Goal: Task Accomplishment & Management: Use online tool/utility

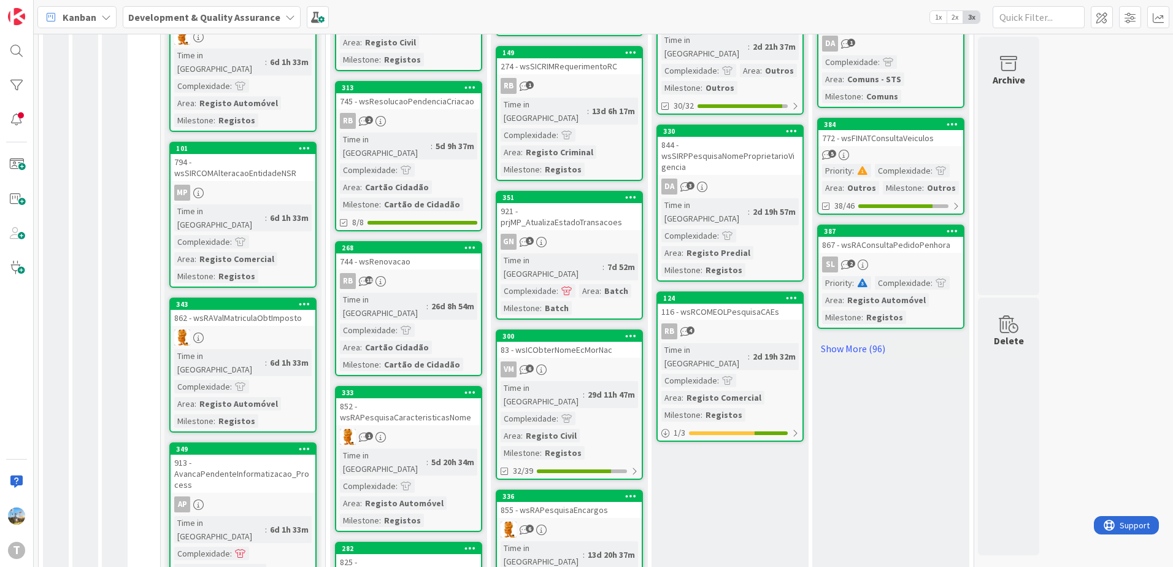
scroll to position [1008, 0]
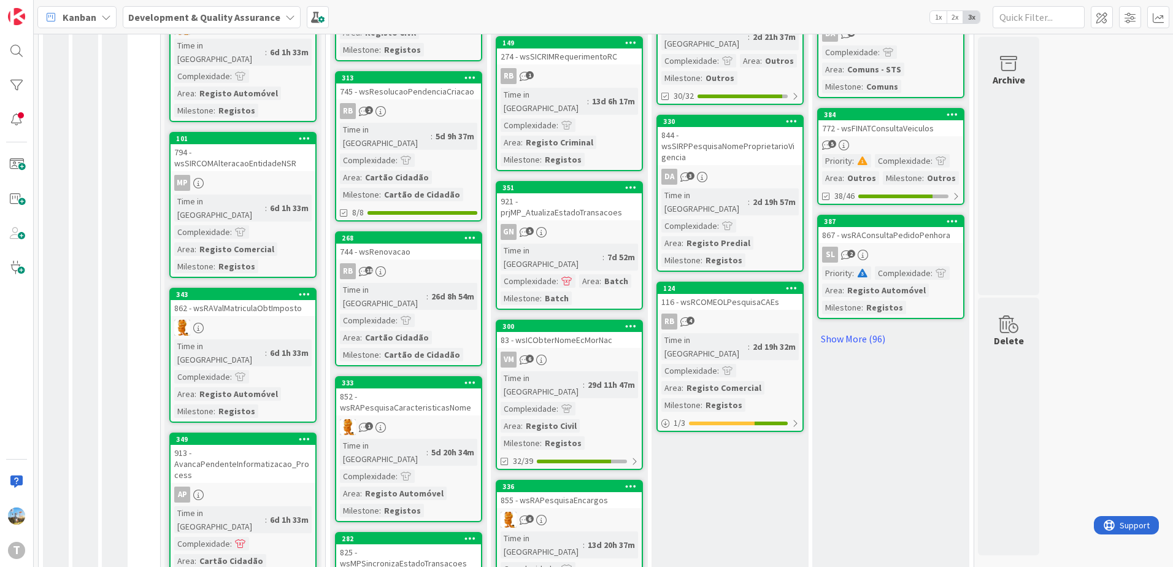
click at [755, 294] on div "116 - wsRCOMEOLPesquisaCAEs" at bounding box center [730, 302] width 145 height 16
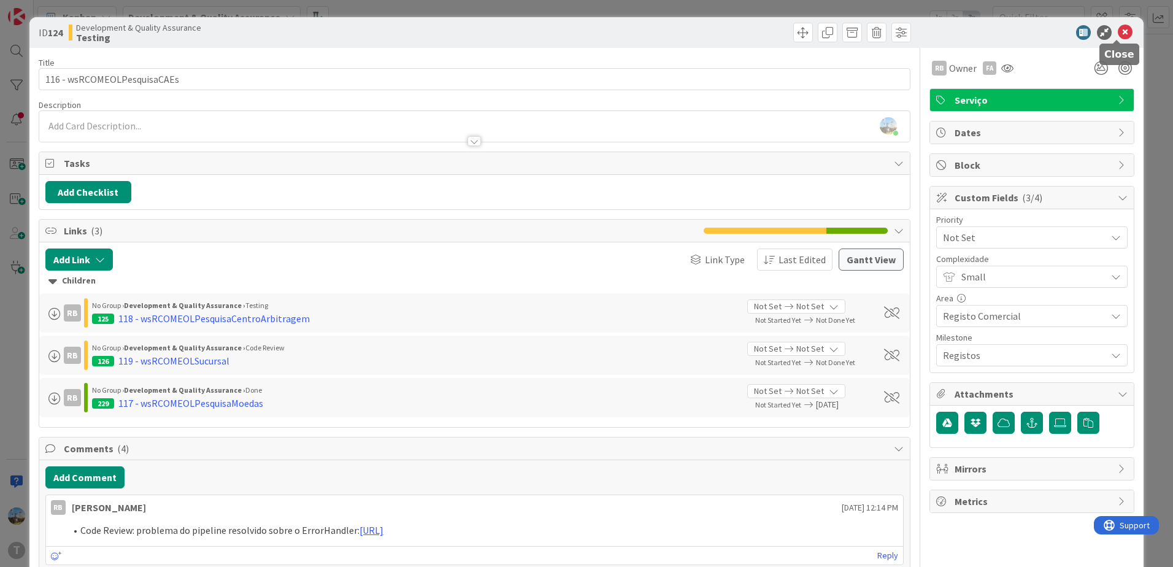
click at [1118, 33] on icon at bounding box center [1125, 32] width 15 height 15
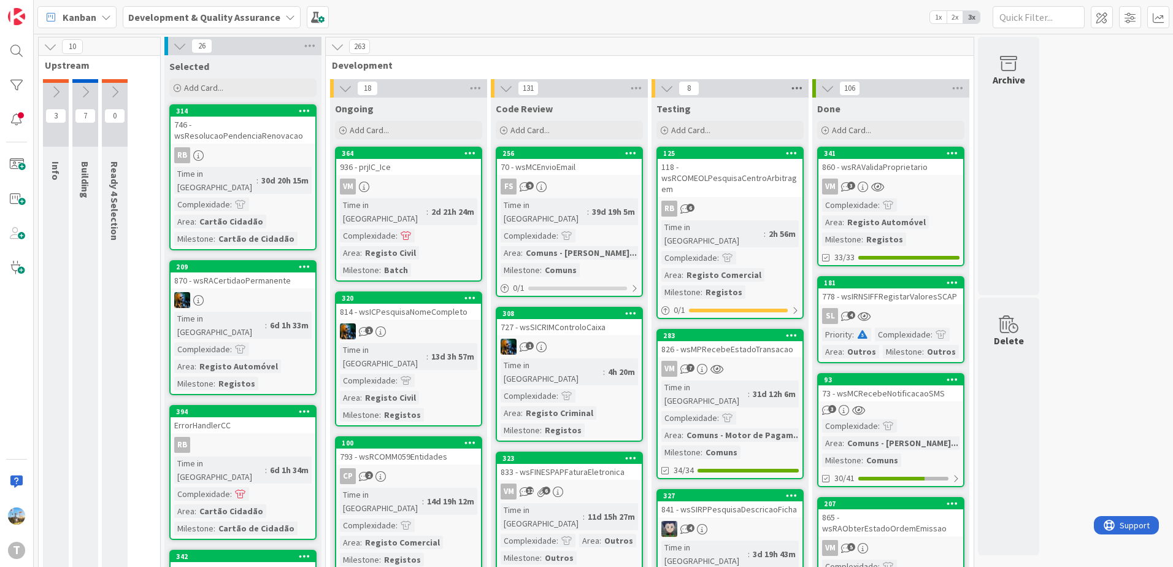
click at [795, 88] on icon at bounding box center [797, 88] width 16 height 18
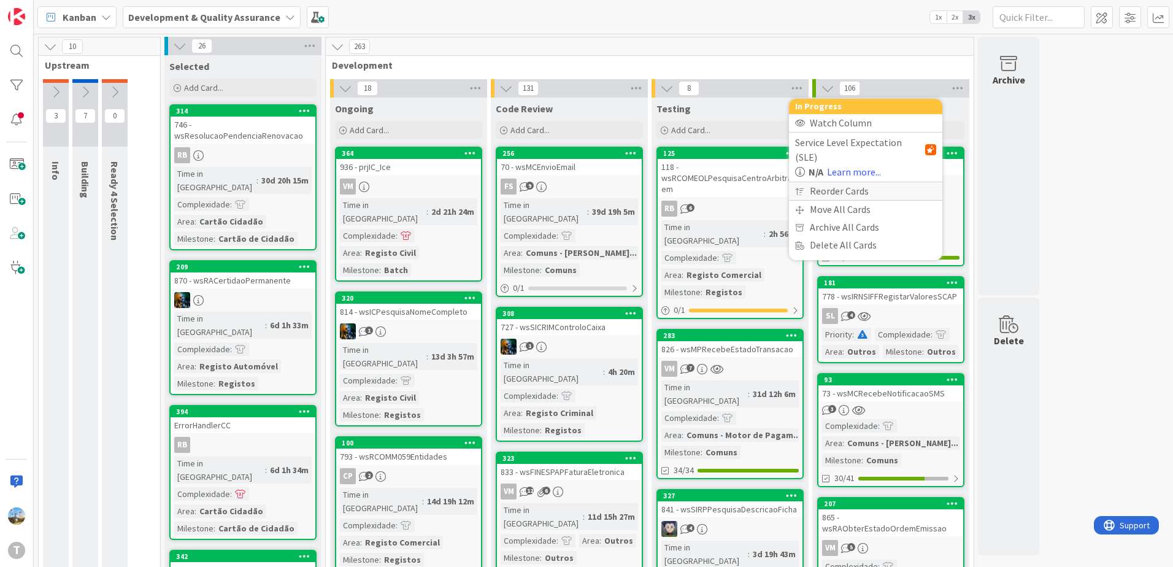
click at [831, 182] on div "Reorder Cards" at bounding box center [865, 191] width 153 height 18
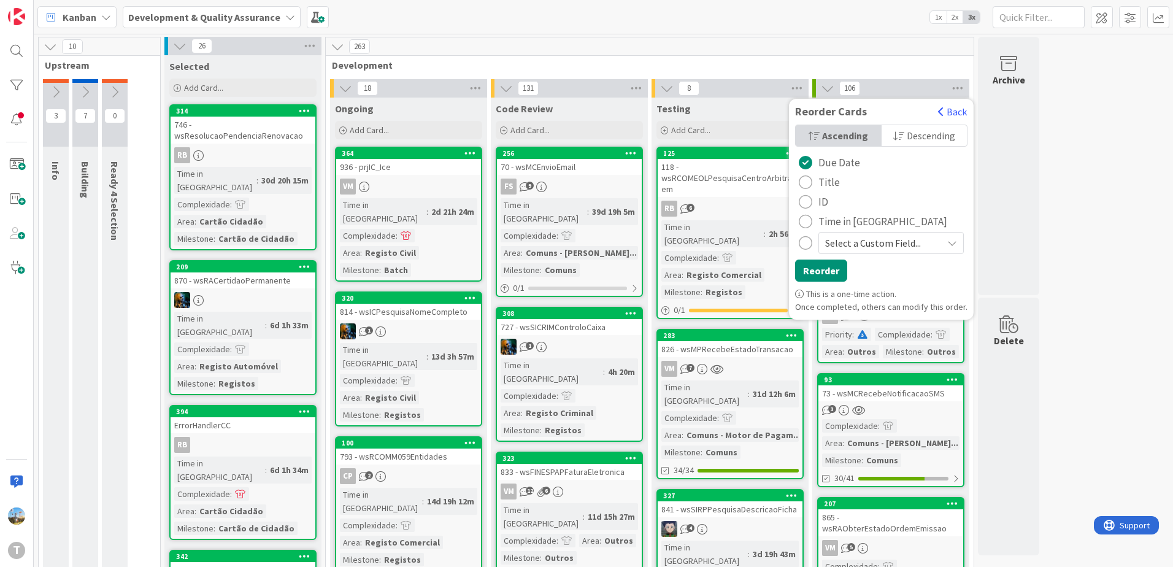
click at [835, 221] on span "Time in [GEOGRAPHIC_DATA]" at bounding box center [883, 221] width 129 height 18
click at [841, 246] on span "Select a Custom Field..." at bounding box center [880, 242] width 111 height 17
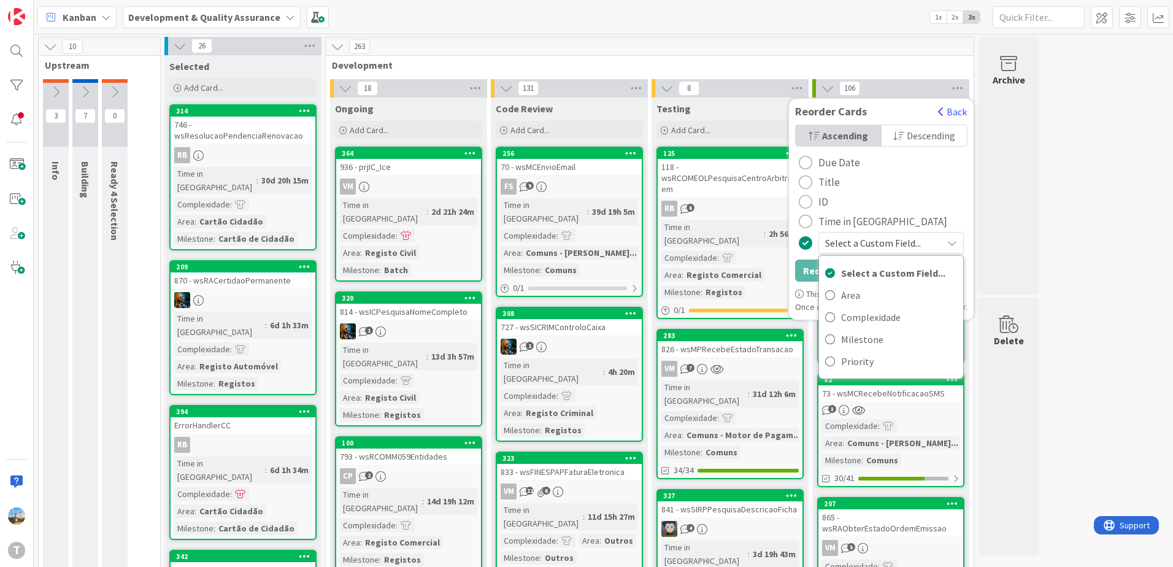
click at [860, 241] on span "Select a Custom Field..." at bounding box center [880, 242] width 111 height 17
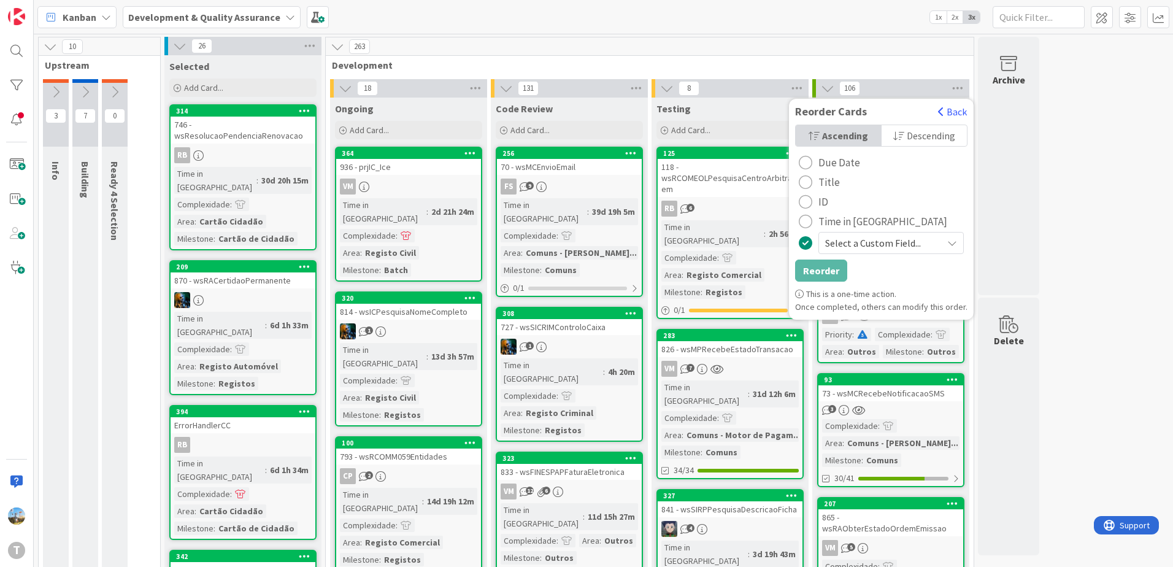
click at [860, 226] on span "Time in [GEOGRAPHIC_DATA]" at bounding box center [883, 221] width 129 height 18
click at [824, 271] on button "Reorder" at bounding box center [821, 271] width 52 height 22
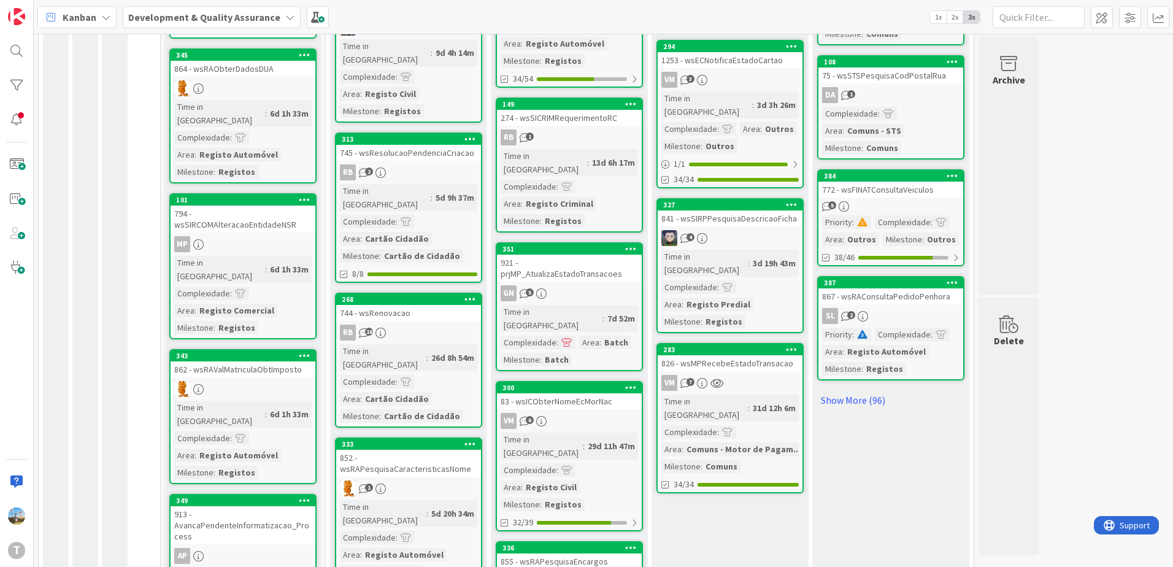
scroll to position [886, 0]
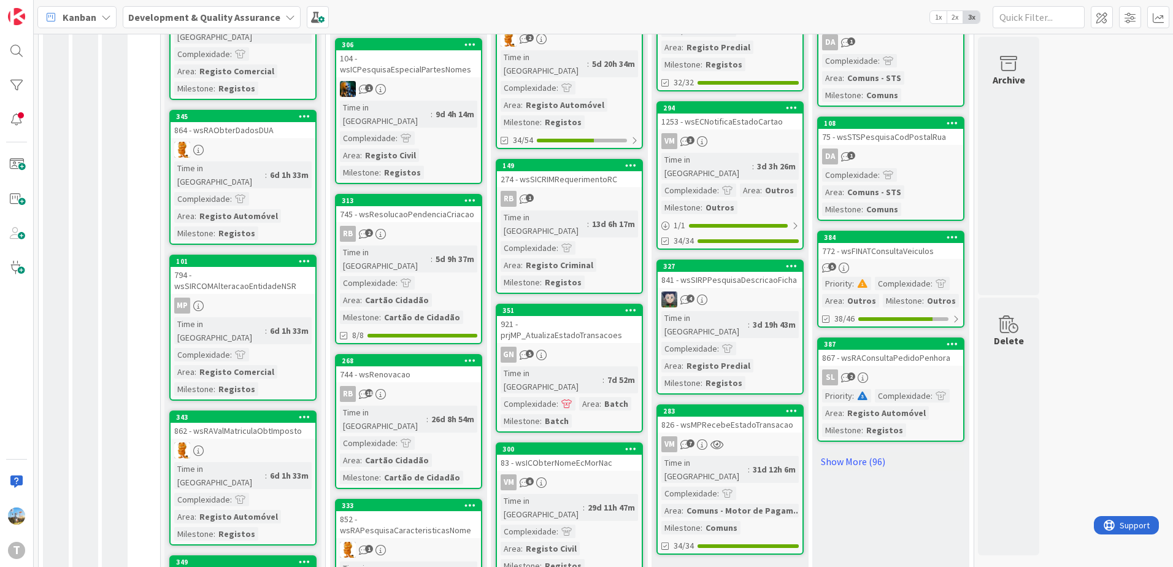
click at [759, 318] on div "3d 19h 43m" at bounding box center [774, 325] width 49 height 14
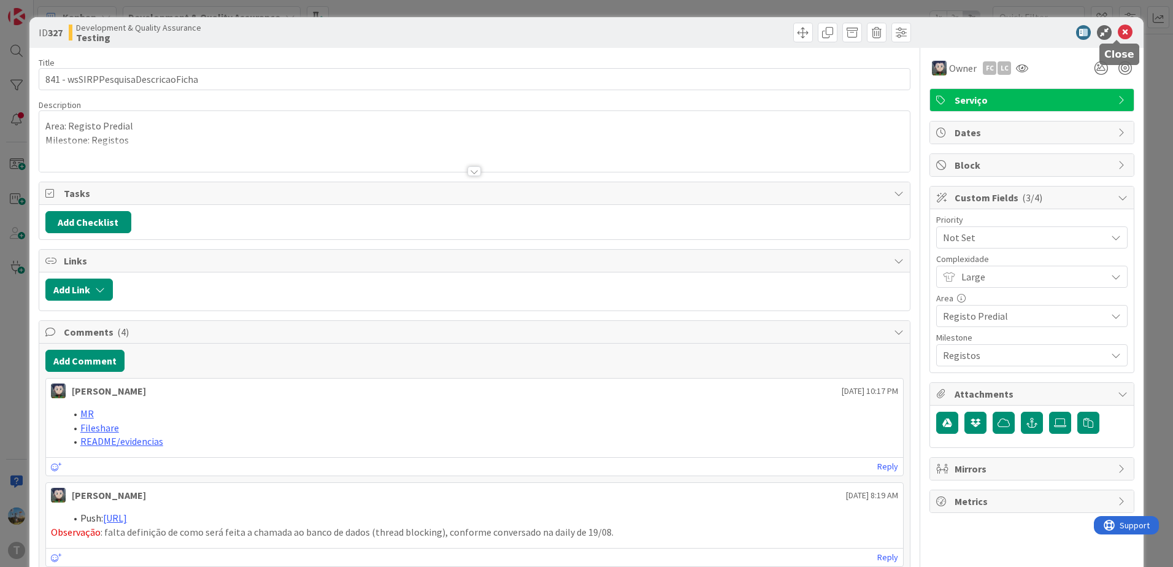
click at [1118, 31] on icon at bounding box center [1125, 32] width 15 height 15
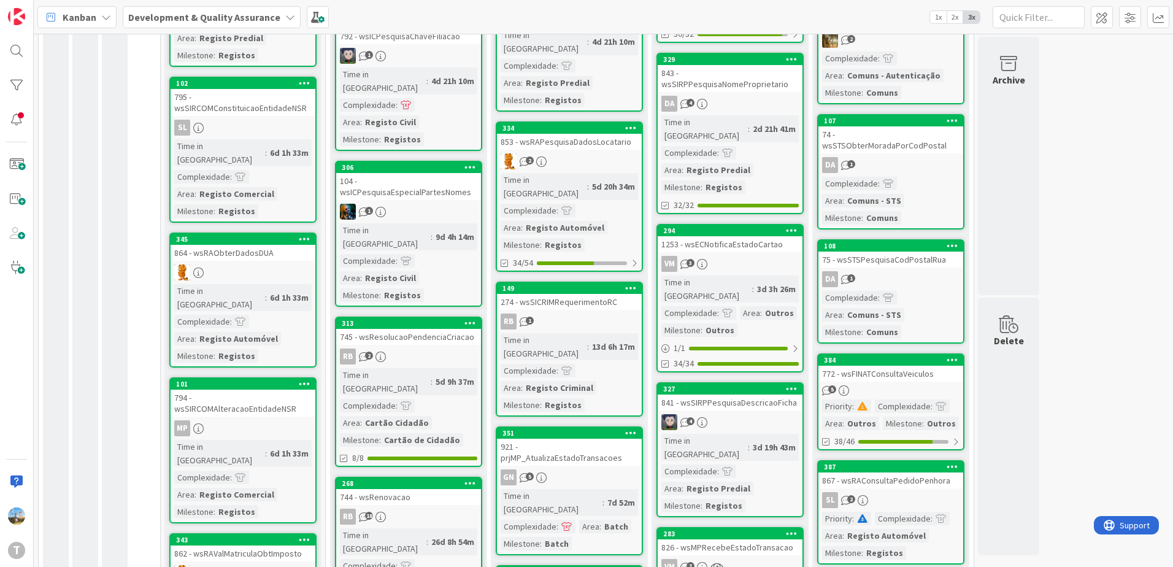
click at [754, 282] on div "3d 3h 26m" at bounding box center [776, 289] width 45 height 14
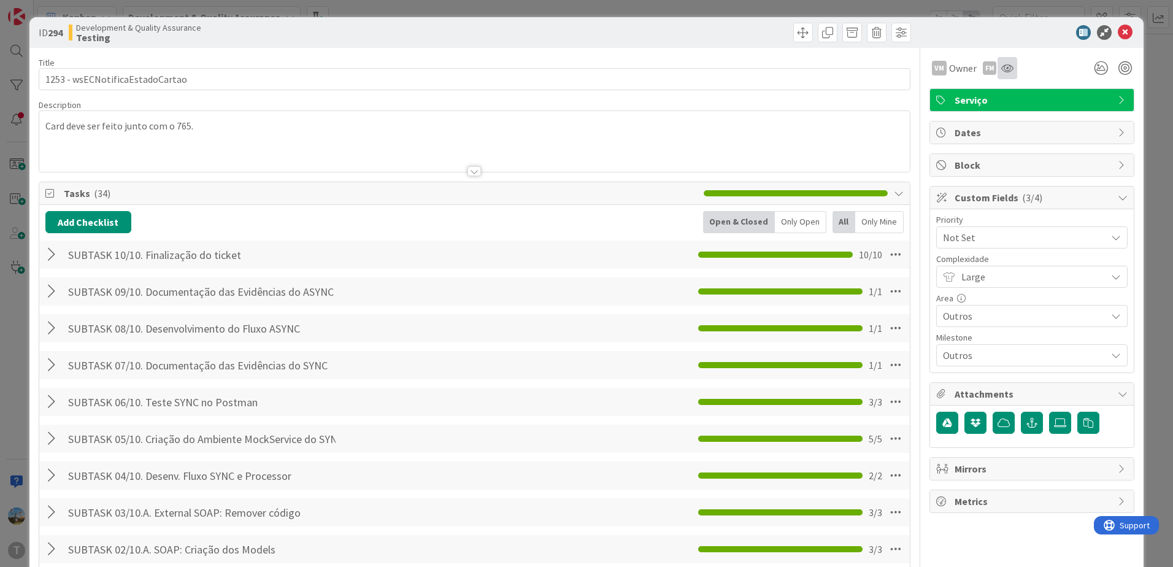
click at [998, 74] on div at bounding box center [1008, 68] width 20 height 22
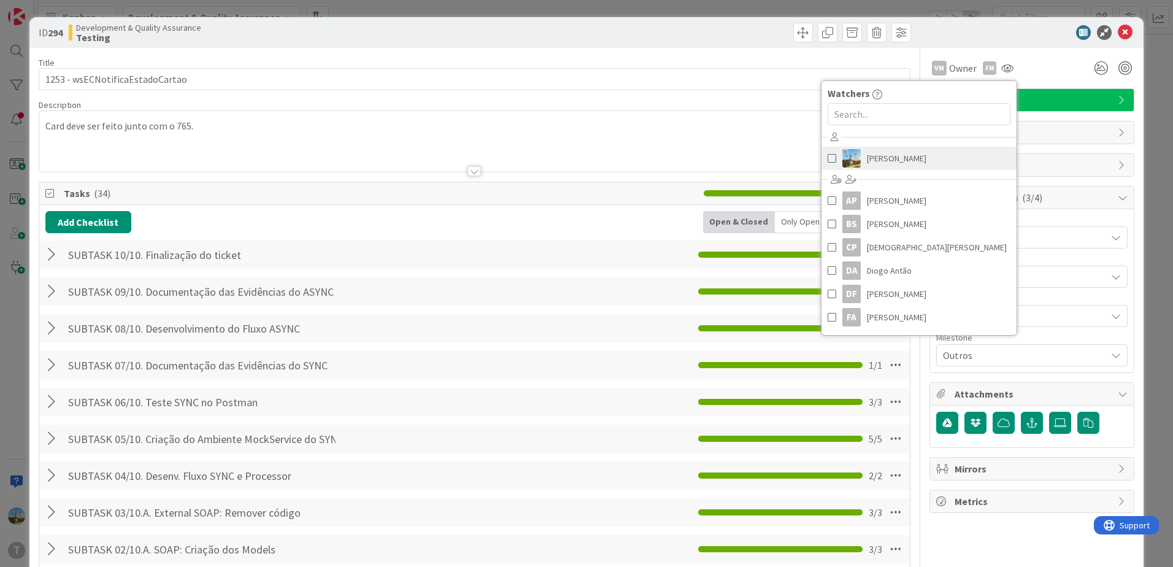
click at [897, 157] on span "[PERSON_NAME]" at bounding box center [897, 158] width 60 height 18
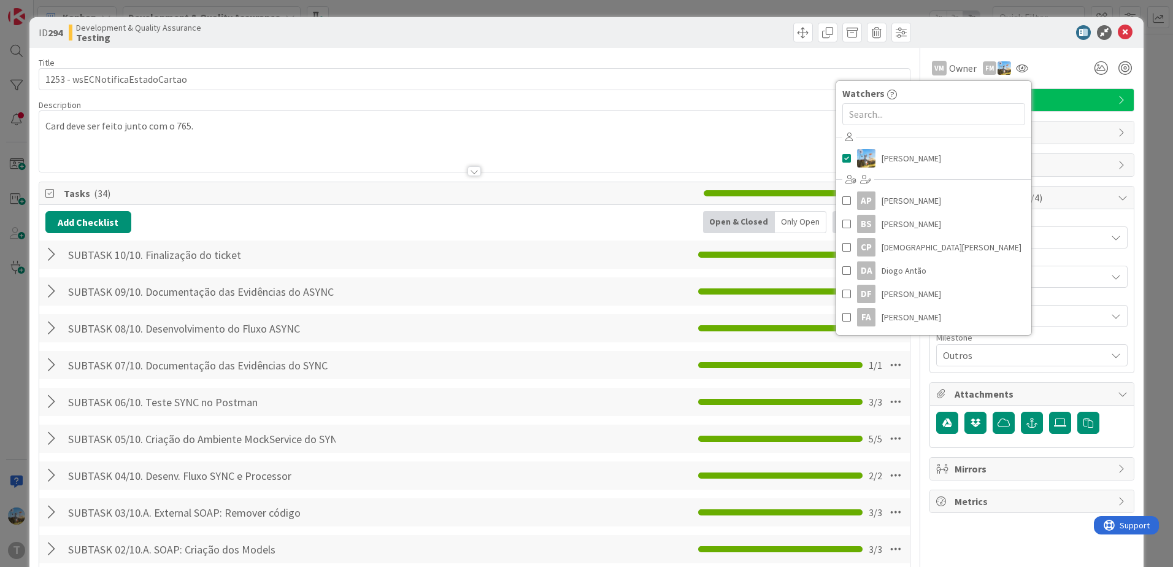
click at [556, 147] on div at bounding box center [474, 156] width 871 height 31
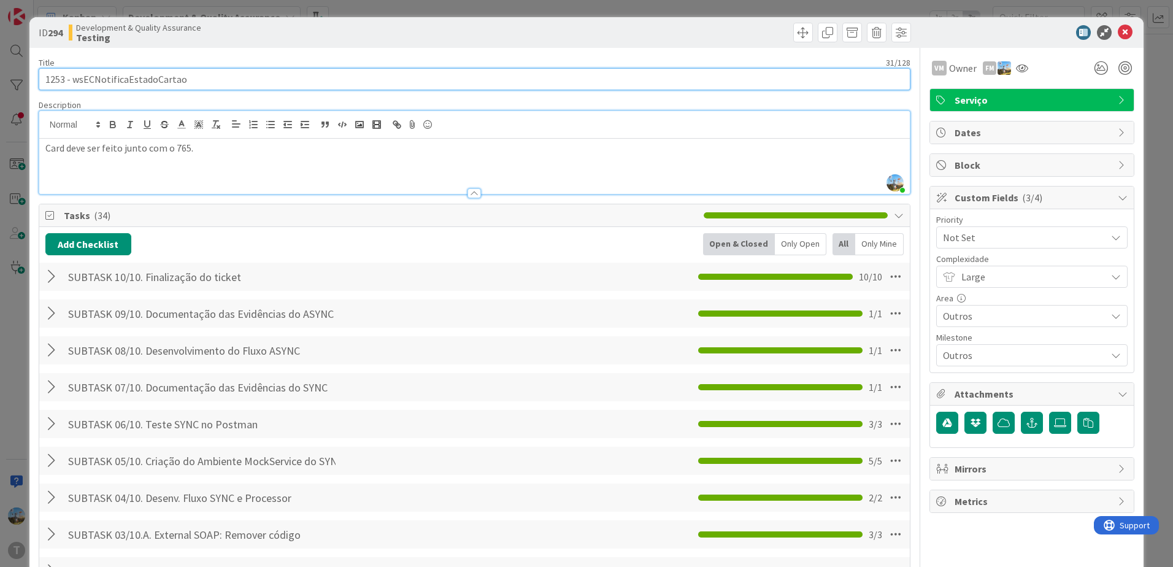
drag, startPoint x: 218, startPoint y: 82, endPoint x: 71, endPoint y: 75, distance: 147.5
click at [71, 75] on input "1253 - wsECNotificaEstadoCartao" at bounding box center [475, 79] width 872 height 22
click at [72, 75] on input "1253 - wsECNotificaEstadoCartao" at bounding box center [475, 79] width 872 height 22
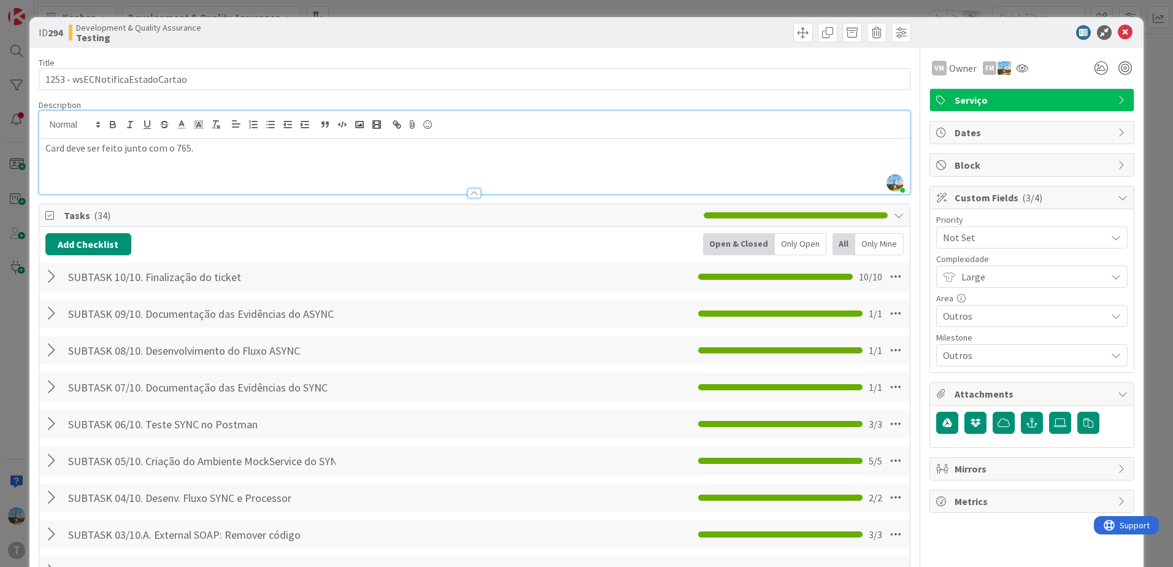
click at [1125, 33] on div at bounding box center [1025, 32] width 217 height 15
click at [1122, 32] on icon at bounding box center [1125, 32] width 15 height 15
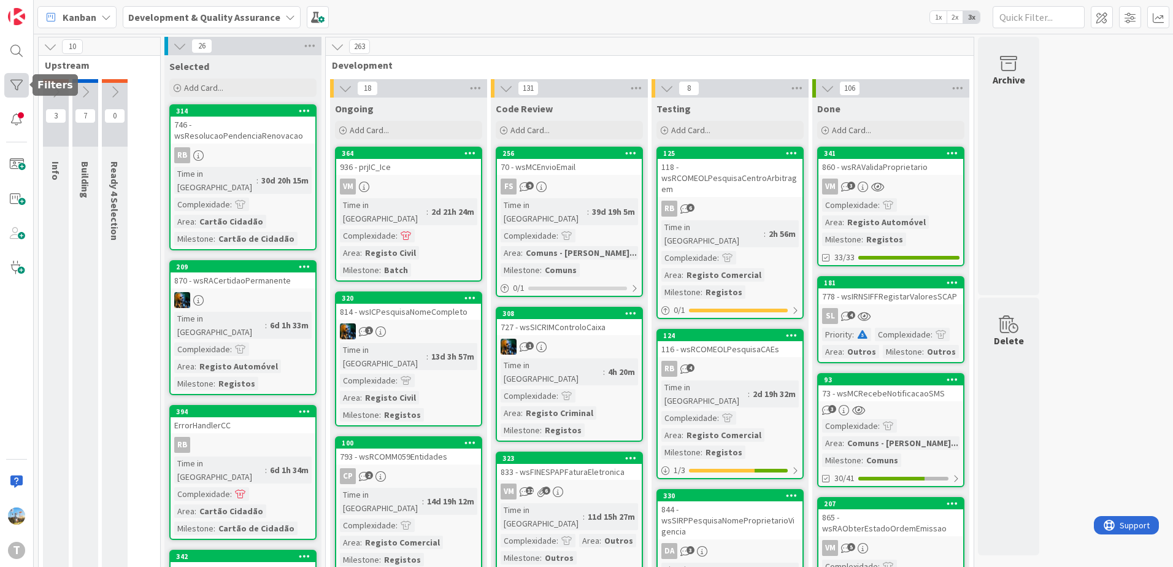
click at [18, 85] on div at bounding box center [16, 85] width 25 height 25
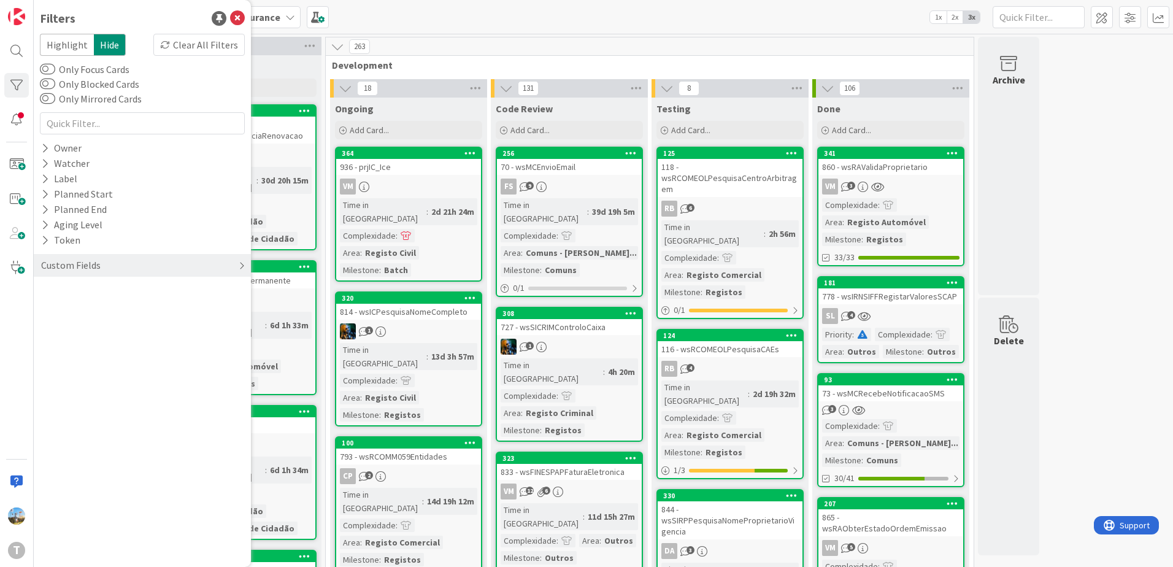
click at [75, 260] on div "Custom Fields" at bounding box center [71, 265] width 62 height 15
click at [109, 293] on div "Priority" at bounding box center [142, 290] width 217 height 15
click at [115, 314] on div "Critical High Medium Low None" at bounding box center [142, 341] width 199 height 80
click at [62, 311] on span at bounding box center [65, 309] width 15 height 10
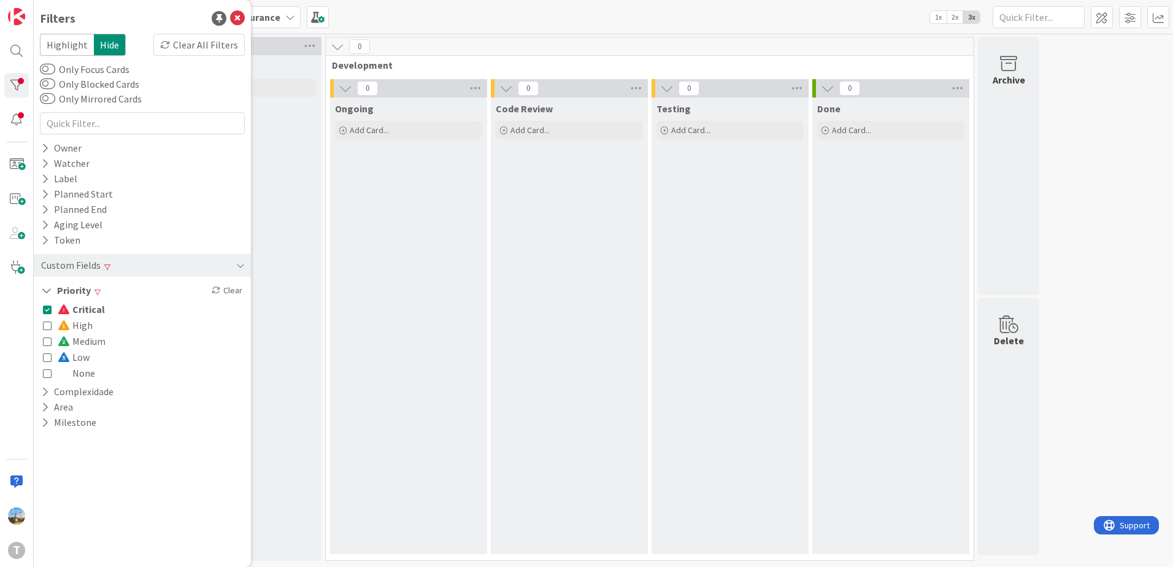
click at [56, 311] on button "Critical" at bounding box center [74, 309] width 62 height 16
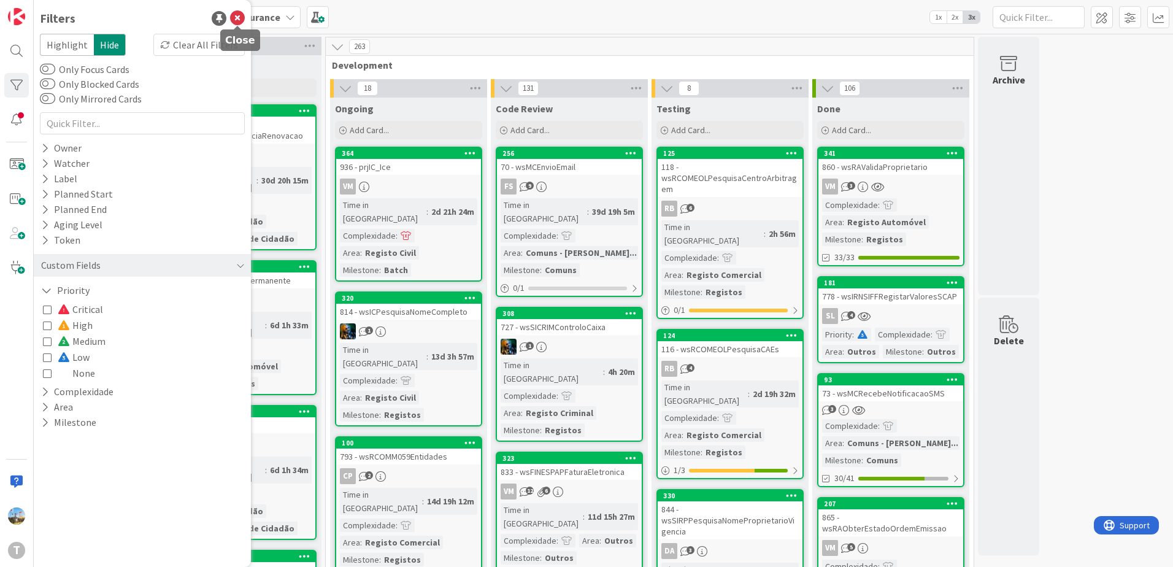
click at [237, 20] on icon at bounding box center [237, 18] width 15 height 15
